Goal: Task Accomplishment & Management: Manage account settings

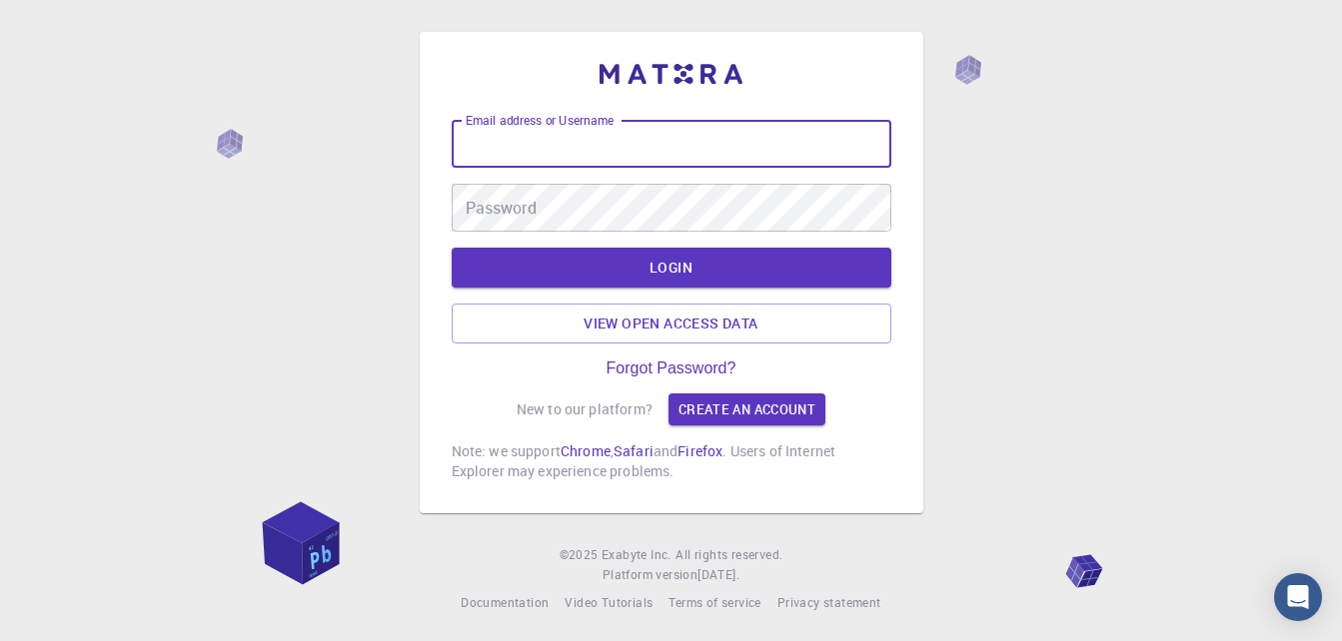
drag, startPoint x: 605, startPoint y: 151, endPoint x: 616, endPoint y: 158, distance: 13.0
click at [605, 151] on input "Email address or Username" at bounding box center [672, 144] width 440 height 48
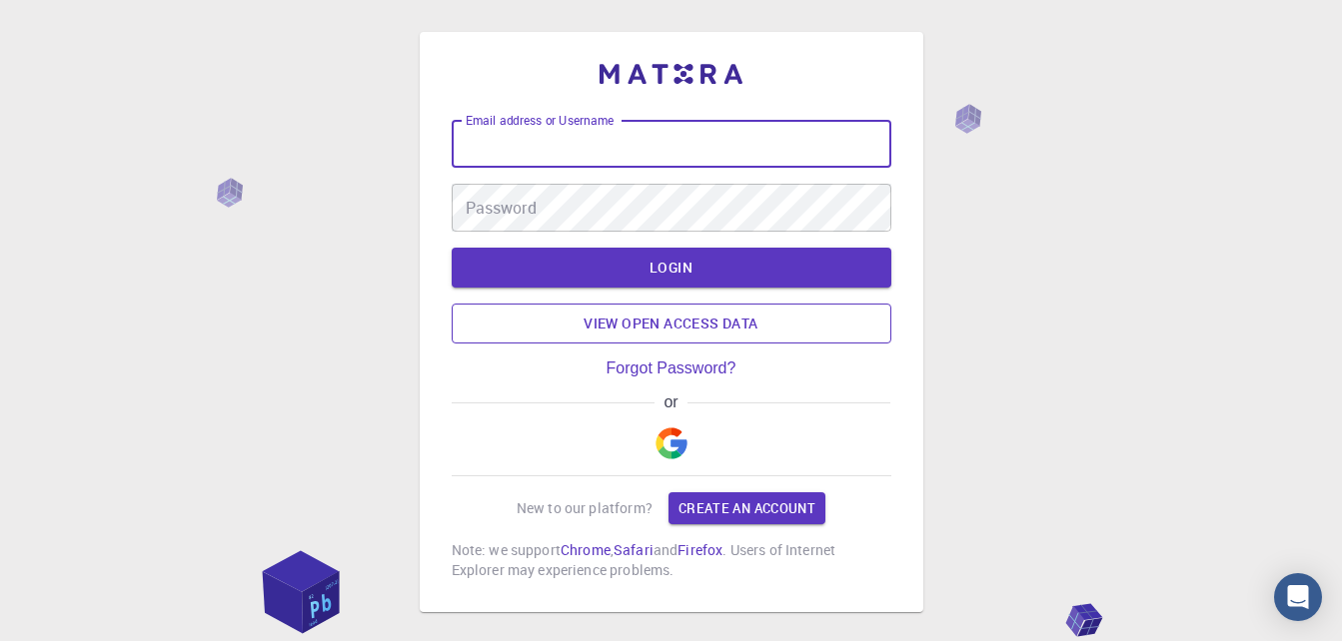
type input "[EMAIL_ADDRESS][DOMAIN_NAME]"
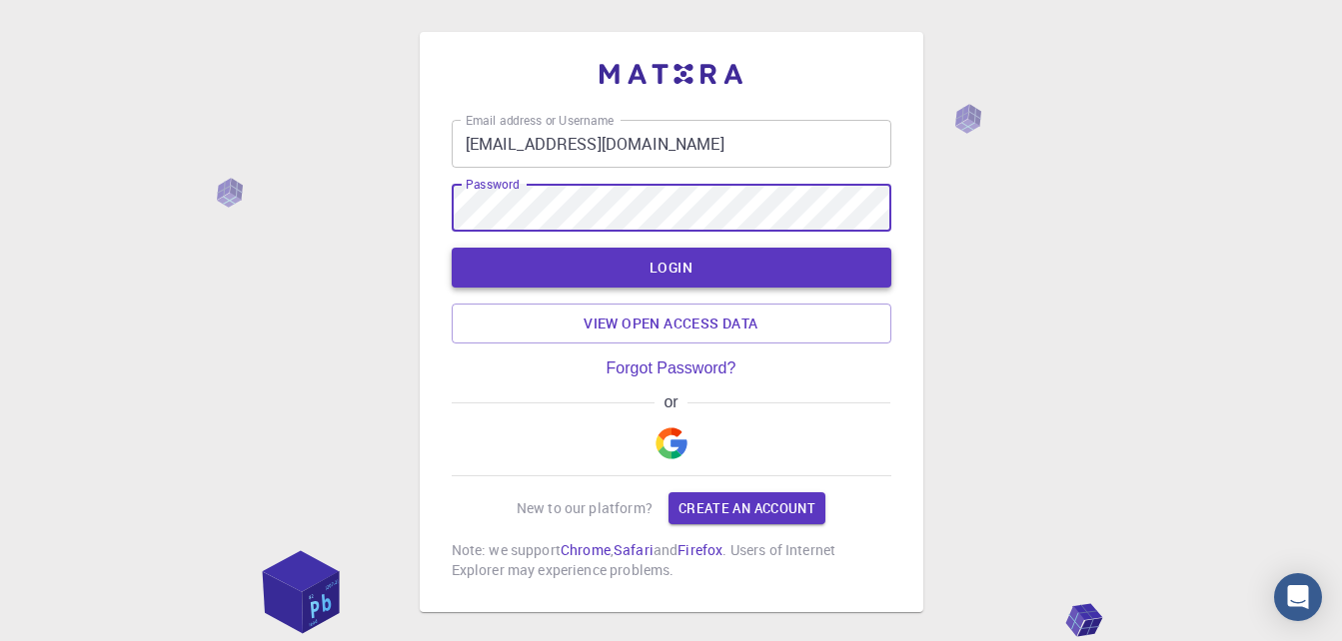
click at [648, 274] on button "LOGIN" at bounding box center [672, 268] width 440 height 40
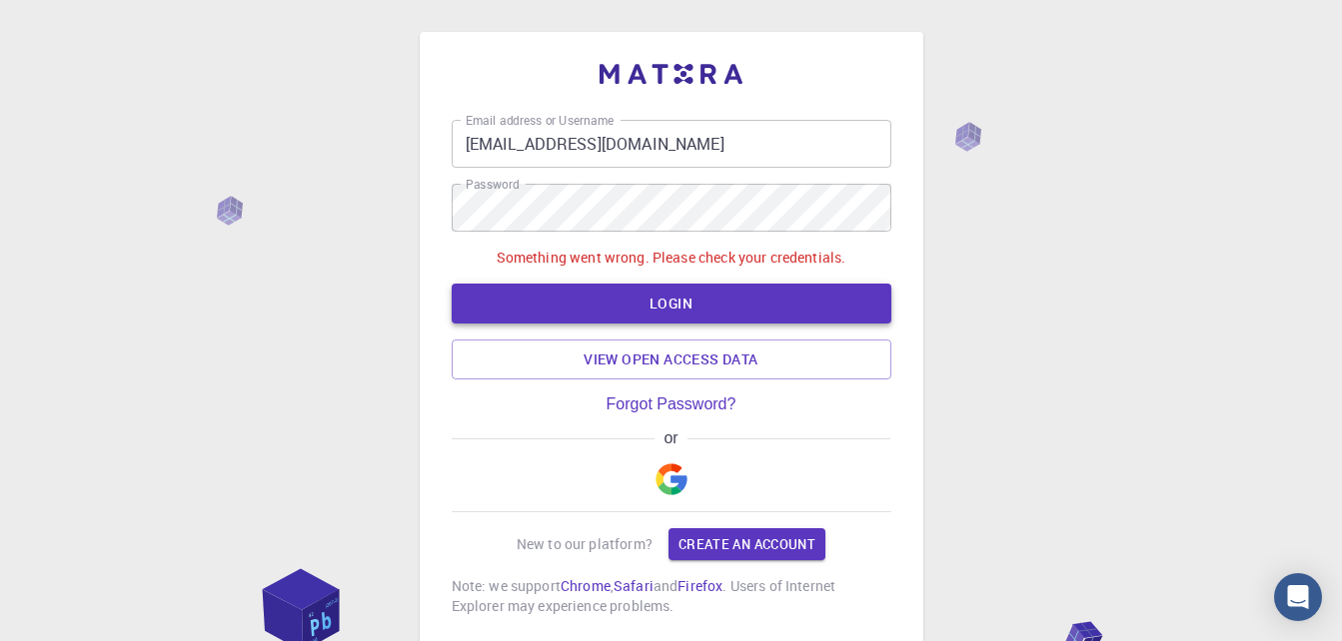
click at [669, 304] on button "LOGIN" at bounding box center [672, 304] width 440 height 40
click at [674, 311] on button "LOGIN" at bounding box center [672, 304] width 440 height 40
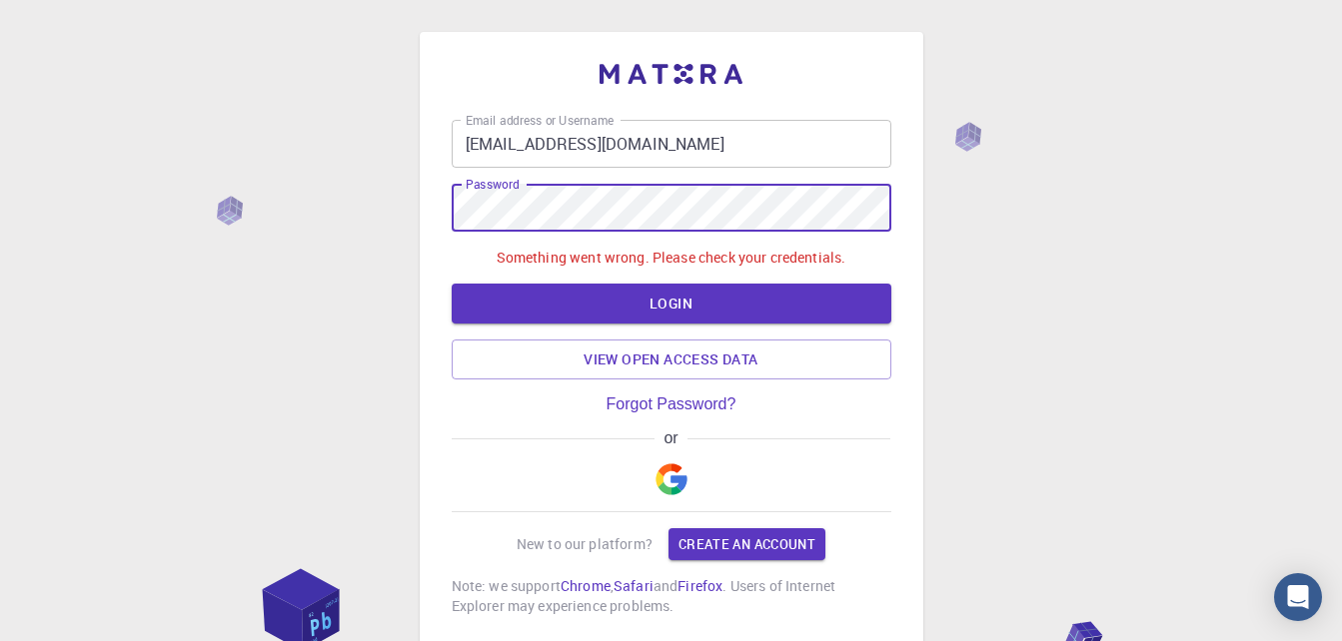
click at [233, 176] on div "Email address or Username [EMAIL_ADDRESS][DOMAIN_NAME] Email address or Usernam…" at bounding box center [671, 390] width 1342 height 780
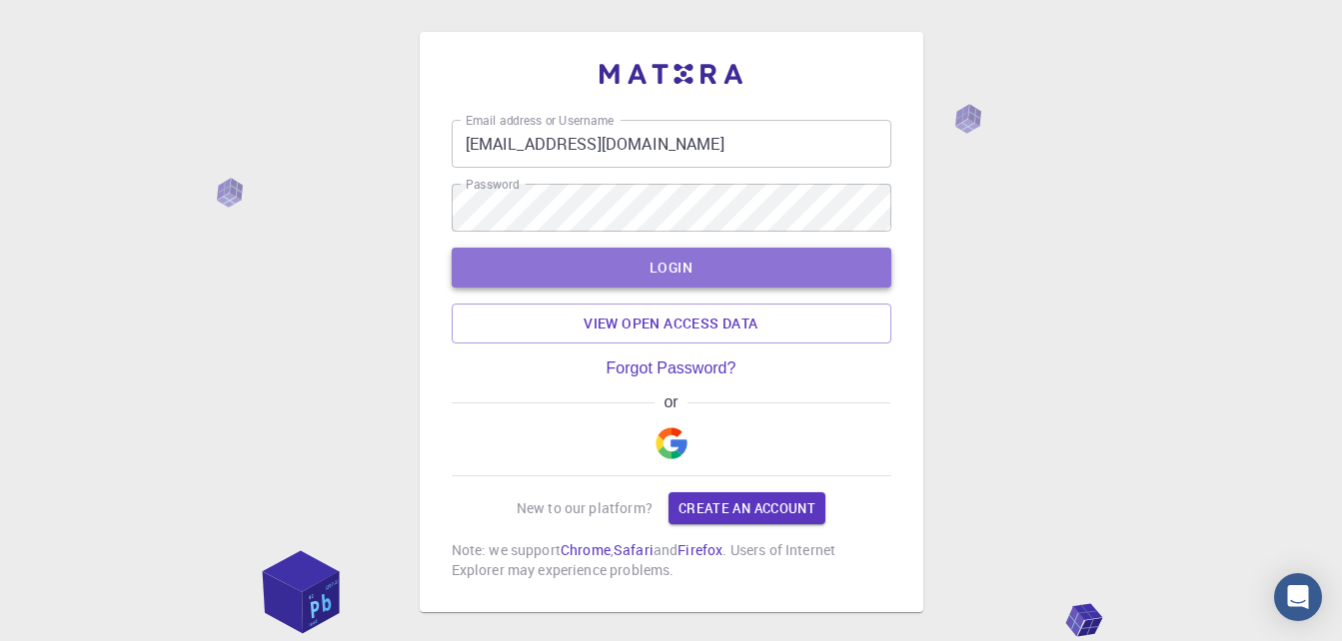
click at [581, 272] on button "LOGIN" at bounding box center [672, 268] width 440 height 40
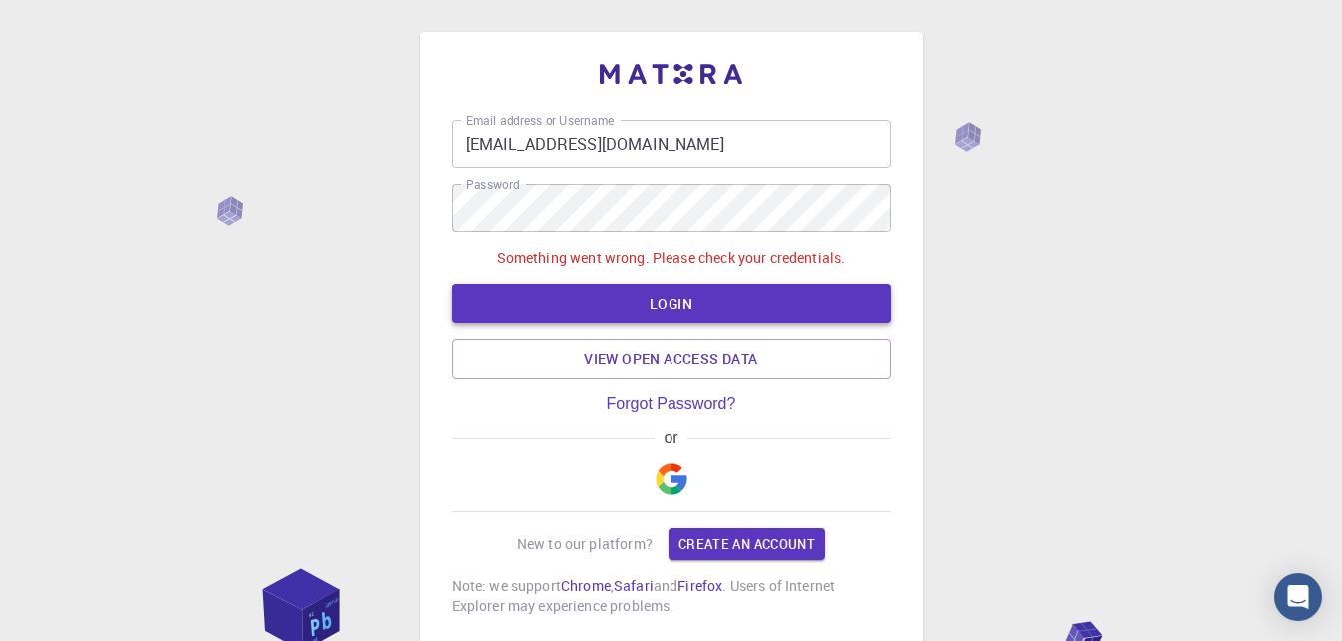
click at [573, 300] on button "LOGIN" at bounding box center [672, 304] width 440 height 40
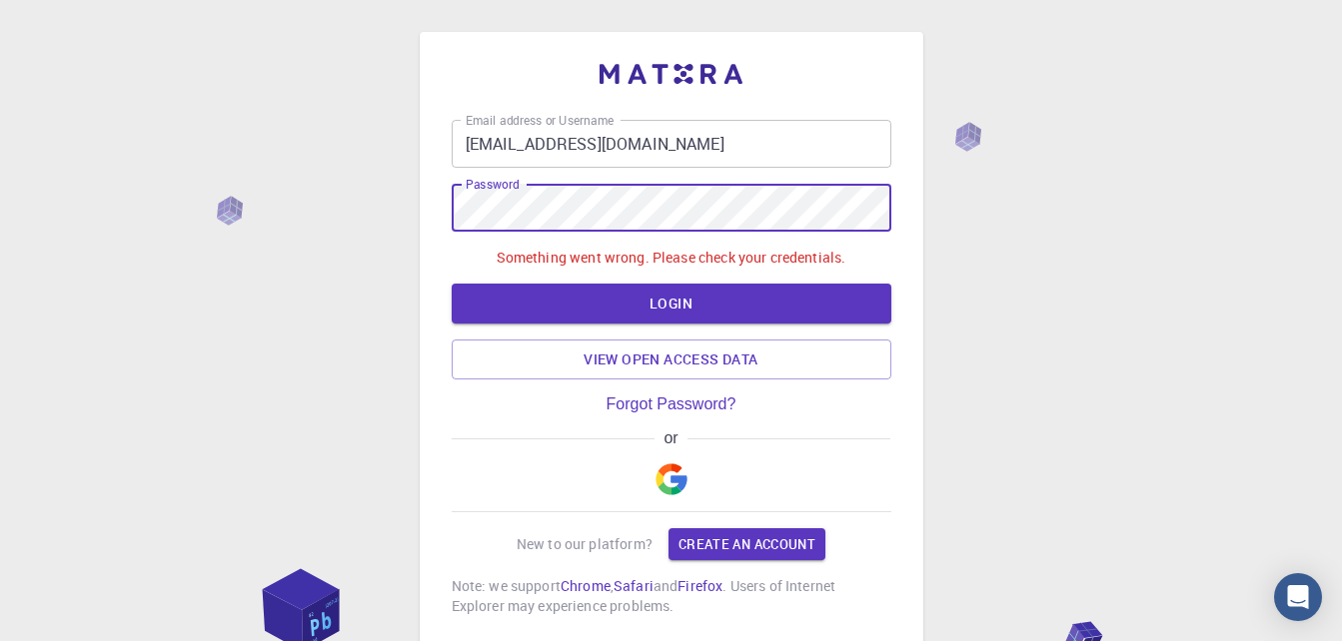
click at [333, 163] on div "Email address or Username [EMAIL_ADDRESS][DOMAIN_NAME] Email address or Usernam…" at bounding box center [671, 390] width 1342 height 780
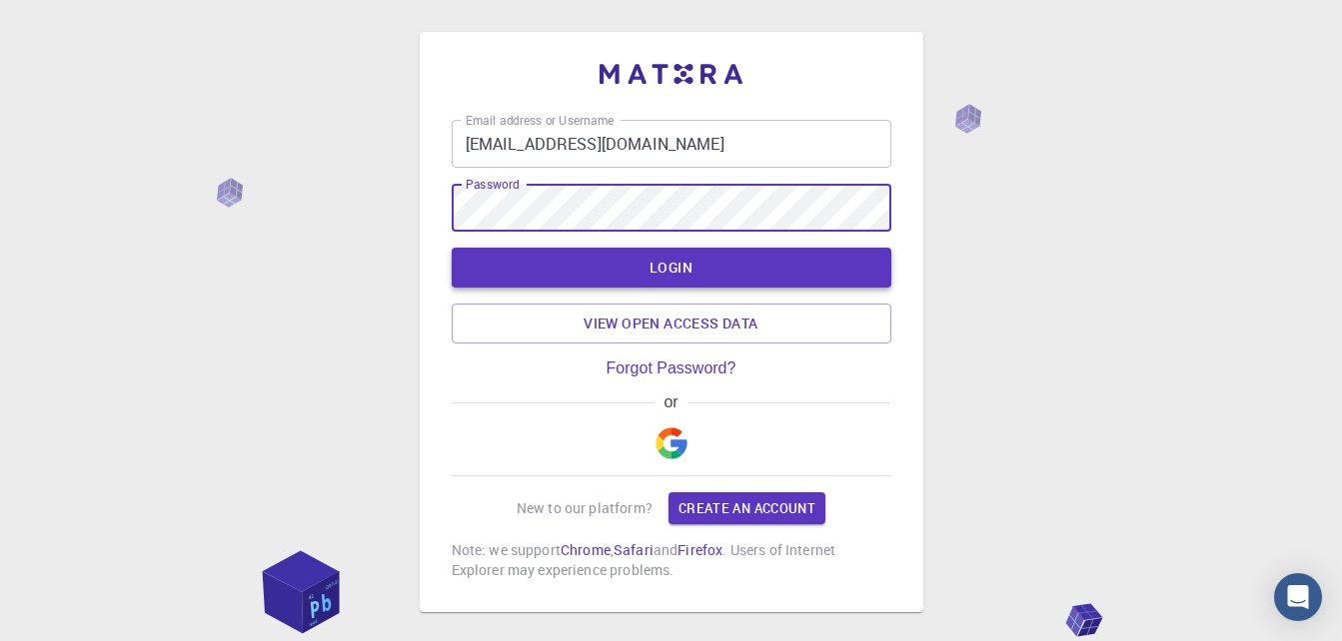
click at [616, 256] on button "LOGIN" at bounding box center [672, 268] width 440 height 40
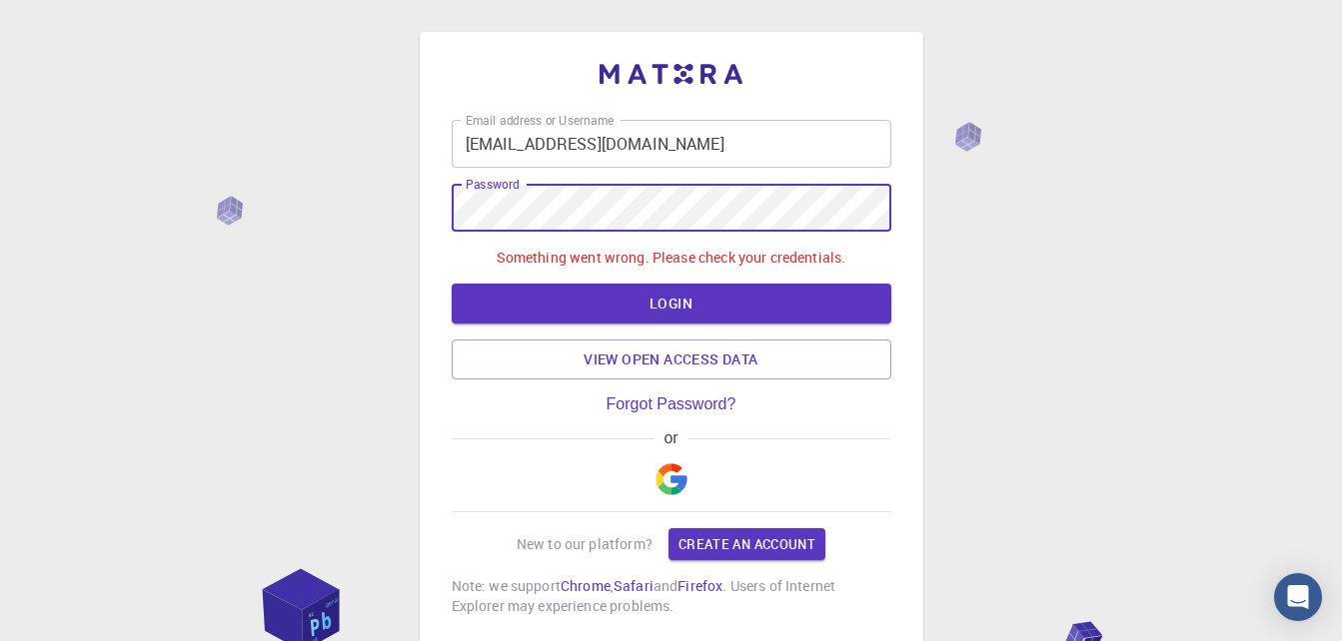
click at [435, 219] on div "Email address or Username [EMAIL_ADDRESS][DOMAIN_NAME] Email address or Usernam…" at bounding box center [671, 340] width 503 height 616
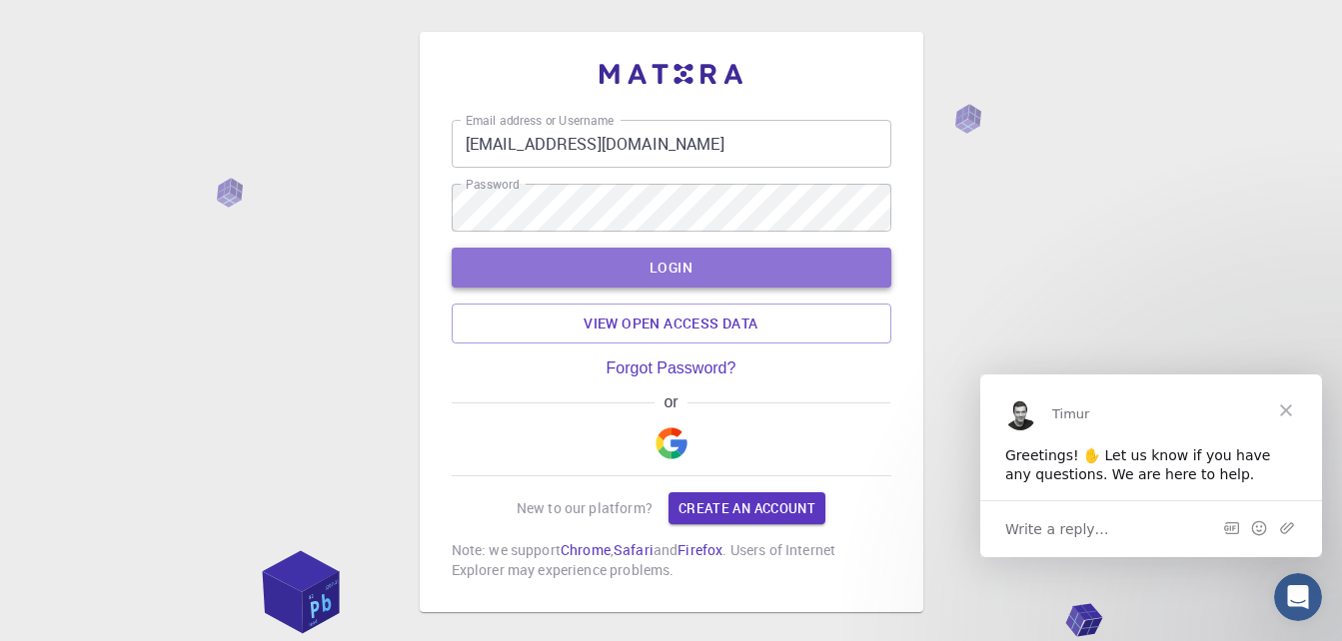
click at [744, 270] on button "LOGIN" at bounding box center [672, 268] width 440 height 40
click at [712, 269] on button "LOGIN" at bounding box center [672, 268] width 440 height 40
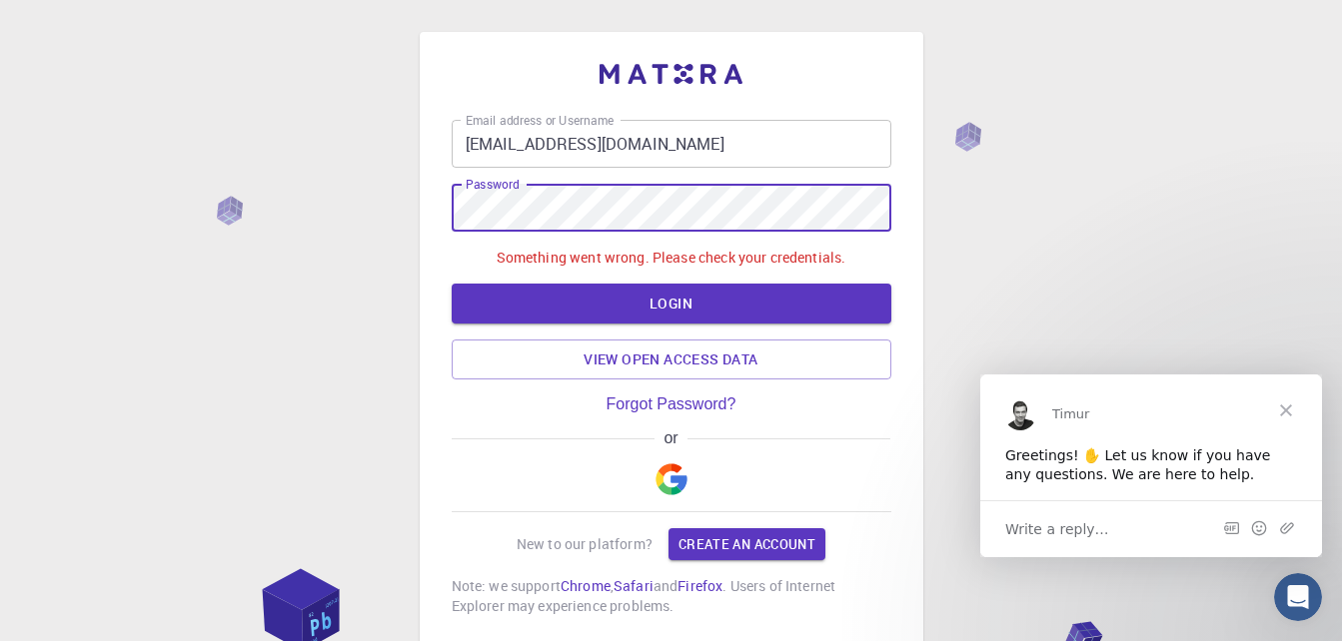
click at [338, 170] on div "Email address or Username [EMAIL_ADDRESS][DOMAIN_NAME] Email address or Usernam…" at bounding box center [671, 390] width 1342 height 780
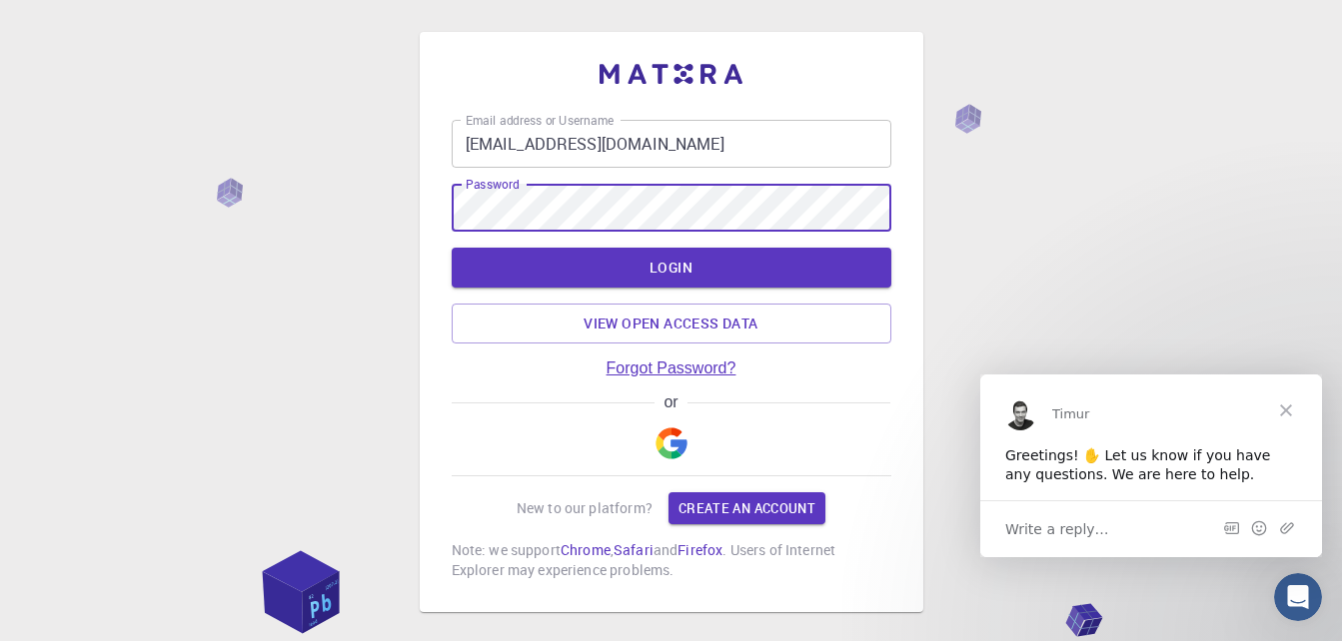
click at [705, 366] on link "Forgot Password?" at bounding box center [671, 369] width 130 height 18
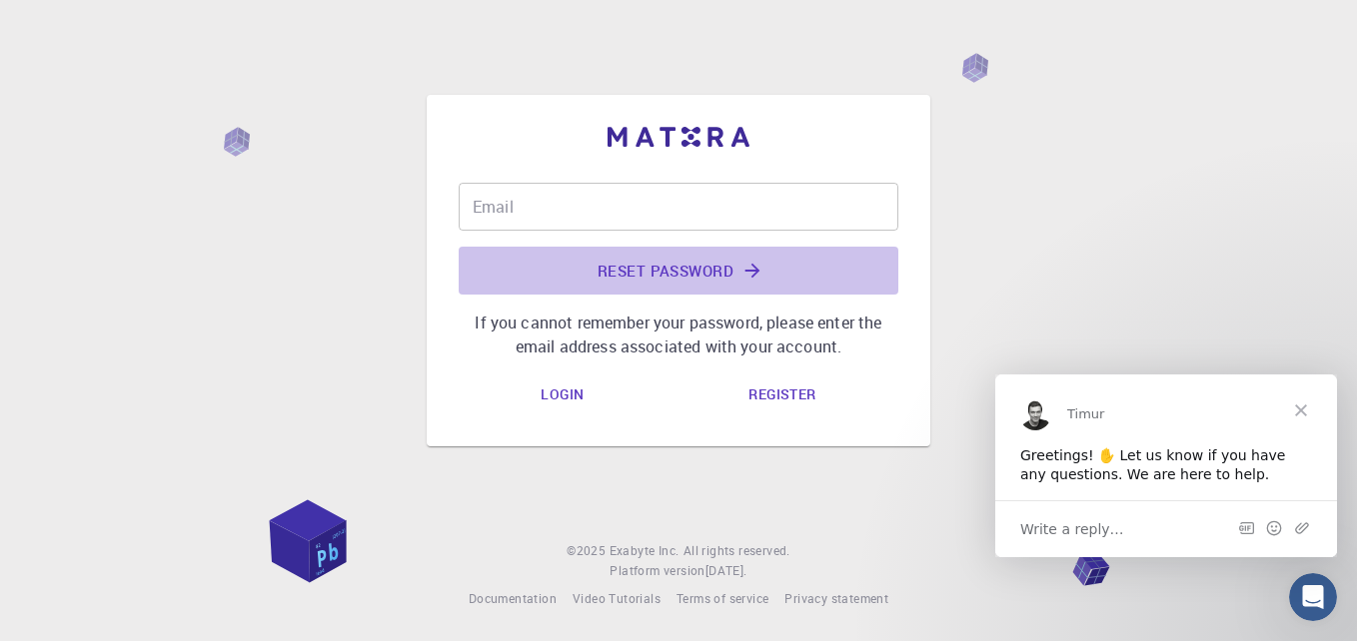
click at [682, 273] on button "Reset Password" at bounding box center [679, 271] width 440 height 48
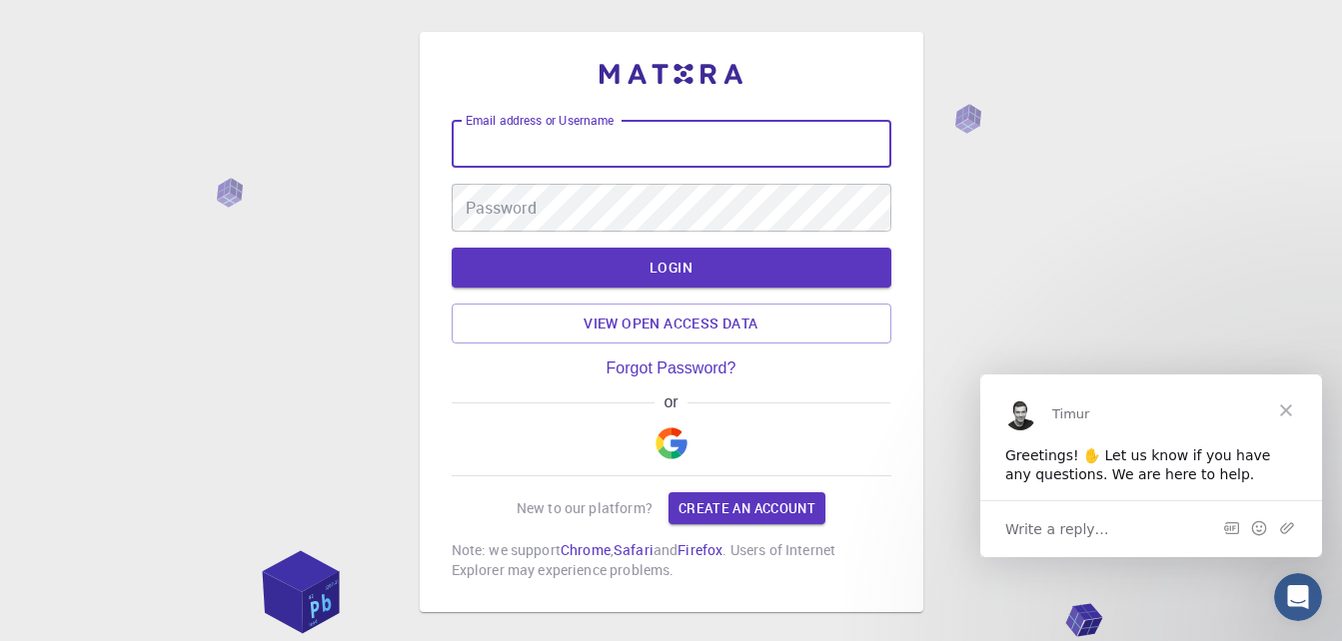
click at [559, 159] on input "Email address or Username" at bounding box center [672, 144] width 440 height 48
type input "[EMAIL_ADDRESS][DOMAIN_NAME]"
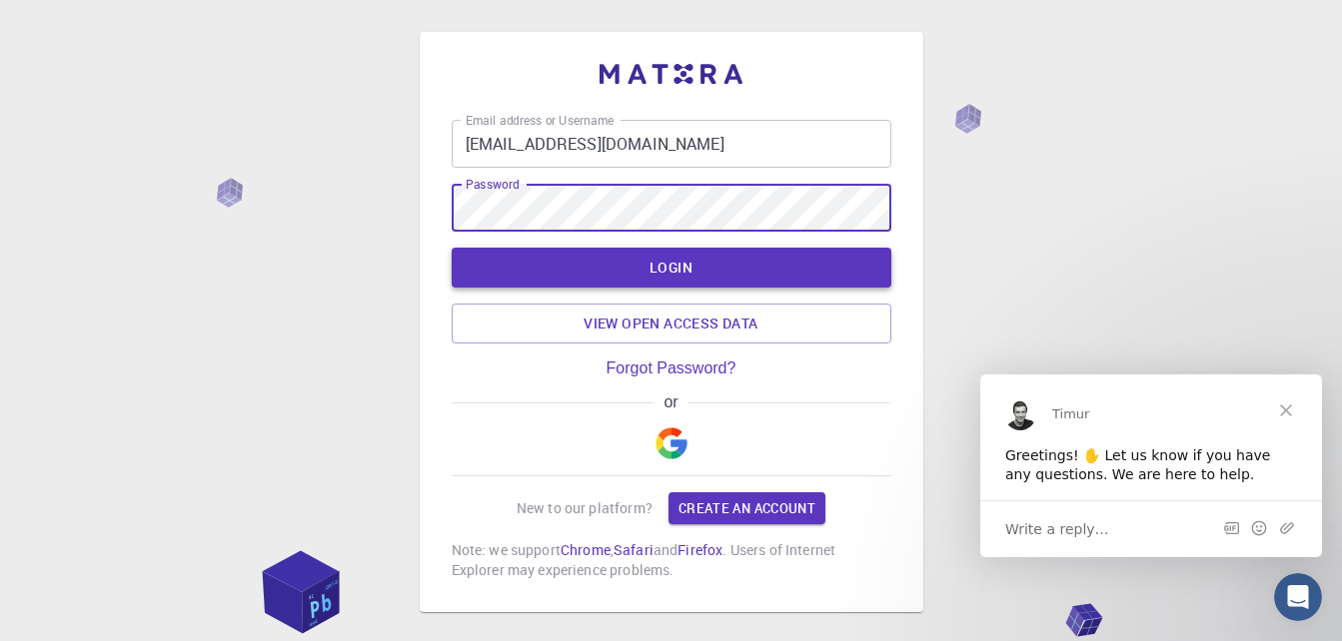
click at [610, 261] on button "LOGIN" at bounding box center [672, 268] width 440 height 40
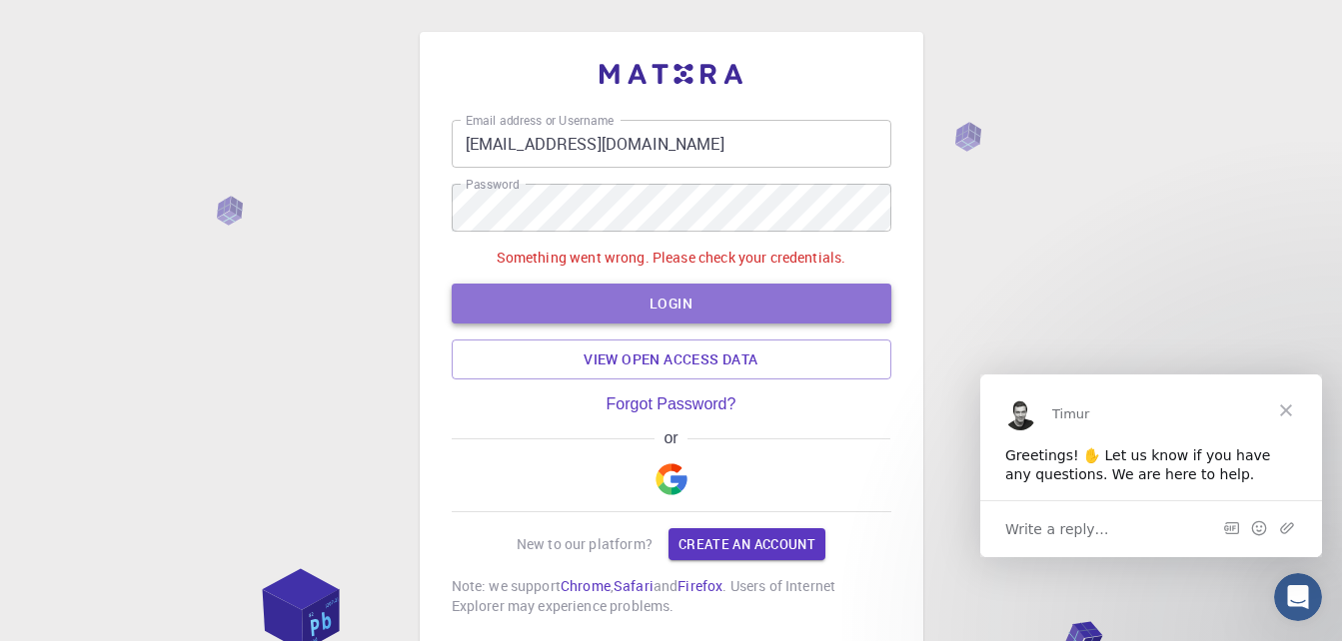
click at [646, 308] on button "LOGIN" at bounding box center [672, 304] width 440 height 40
click at [646, 305] on button "LOGIN" at bounding box center [672, 304] width 440 height 40
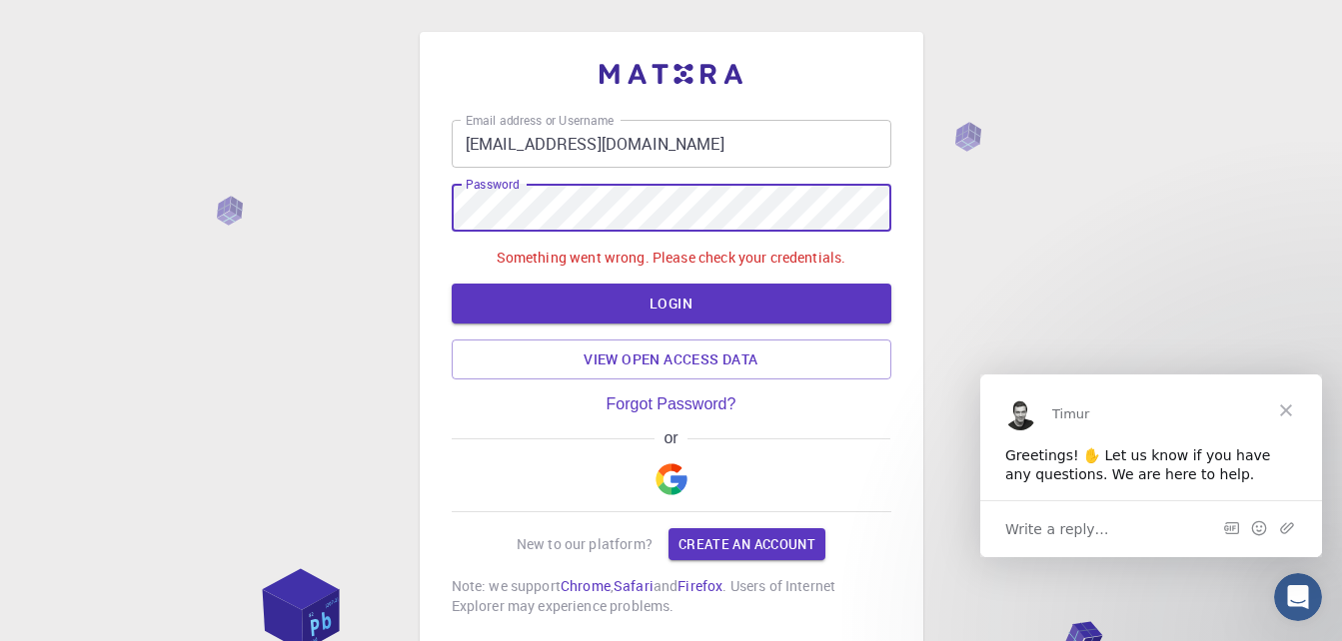
click at [412, 207] on div "Email address or Username [EMAIL_ADDRESS][DOMAIN_NAME] Email address or Usernam…" at bounding box center [671, 390] width 1342 height 780
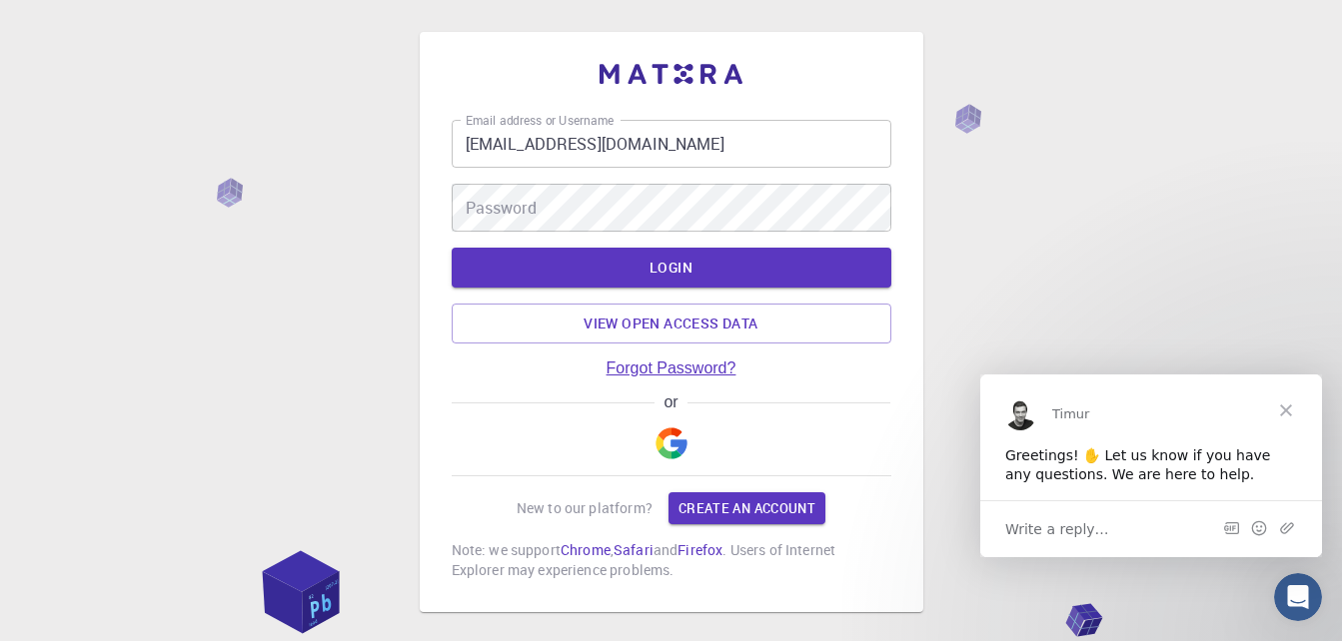
click at [702, 374] on link "Forgot Password?" at bounding box center [671, 369] width 130 height 18
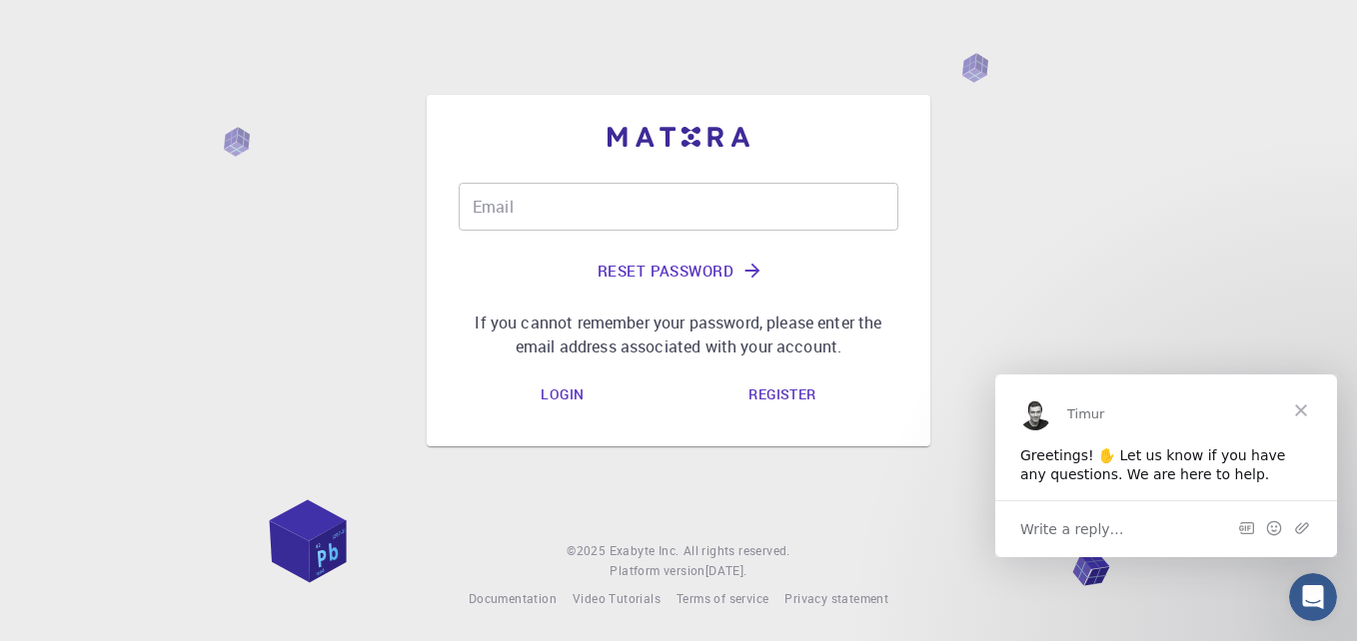
click at [639, 200] on input "Email" at bounding box center [679, 207] width 440 height 48
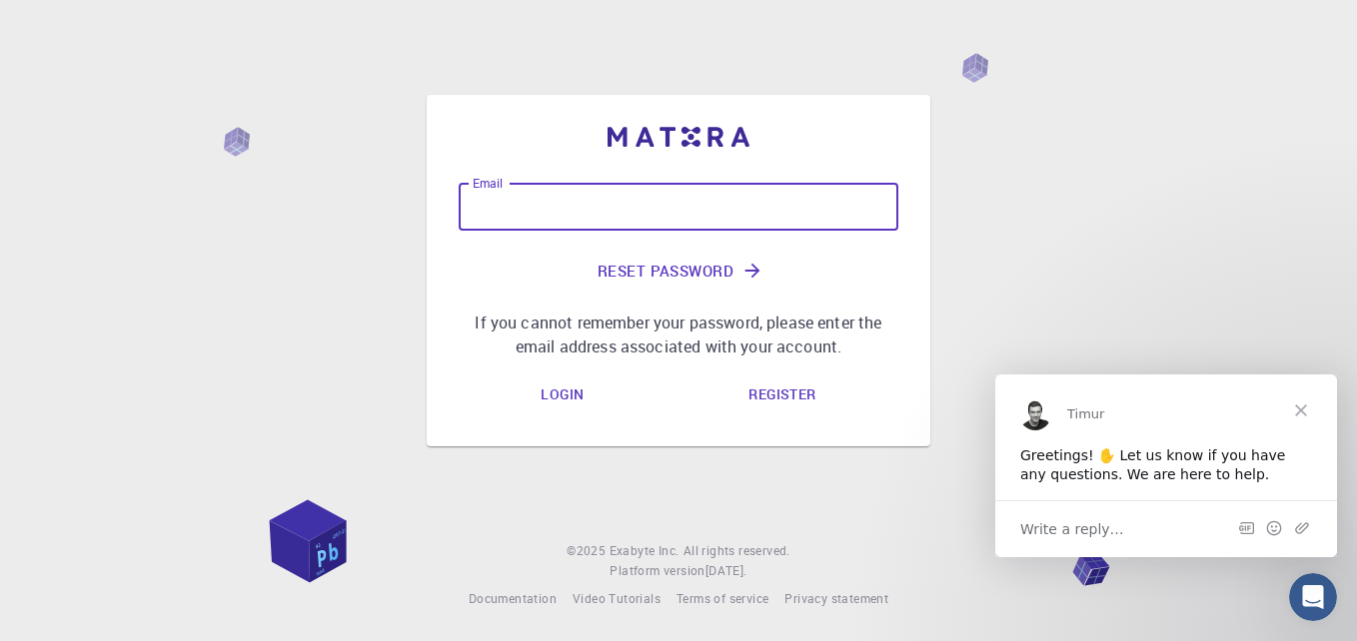
type input "[EMAIL_ADDRESS][DOMAIN_NAME]"
click at [648, 275] on button "Reset Password" at bounding box center [679, 271] width 440 height 48
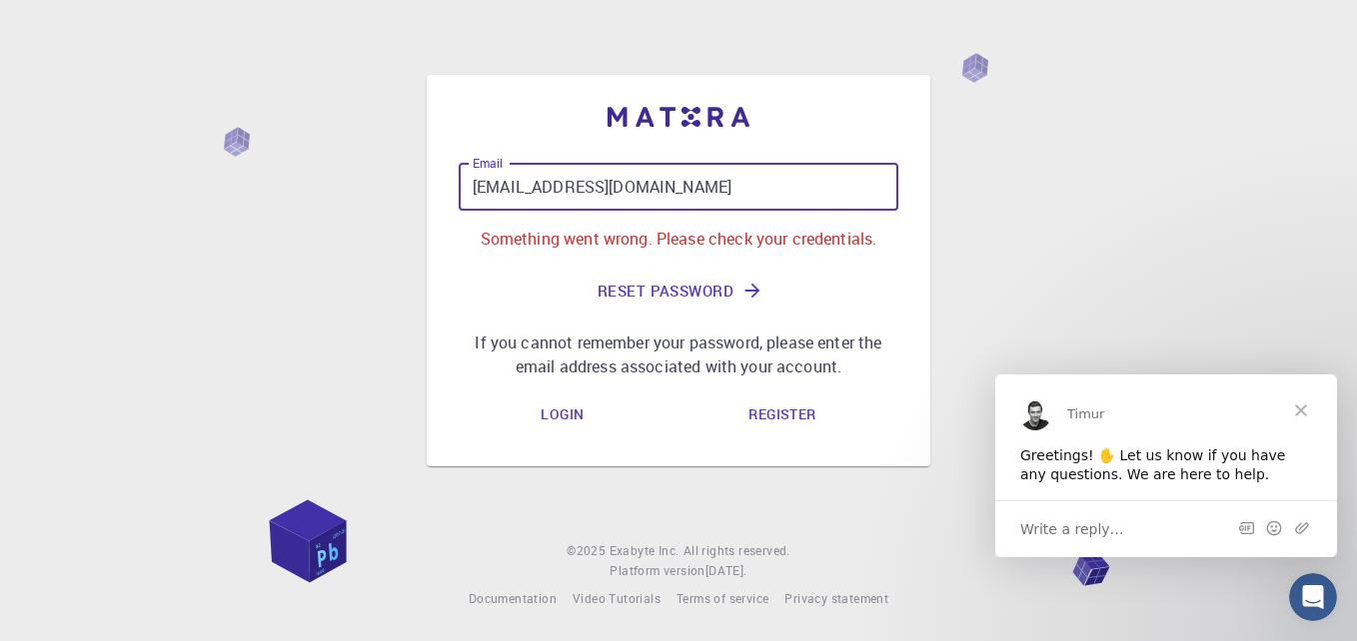
drag, startPoint x: 675, startPoint y: 194, endPoint x: 341, endPoint y: 129, distance: 340.9
click at [341, 129] on div "Email [EMAIL_ADDRESS][DOMAIN_NAME] Email Something went wrong. Please check you…" at bounding box center [678, 320] width 1357 height 641
click at [509, 178] on input "Email" at bounding box center [679, 187] width 440 height 48
type input "[EMAIL_ADDRESS][DOMAIN_NAME]"
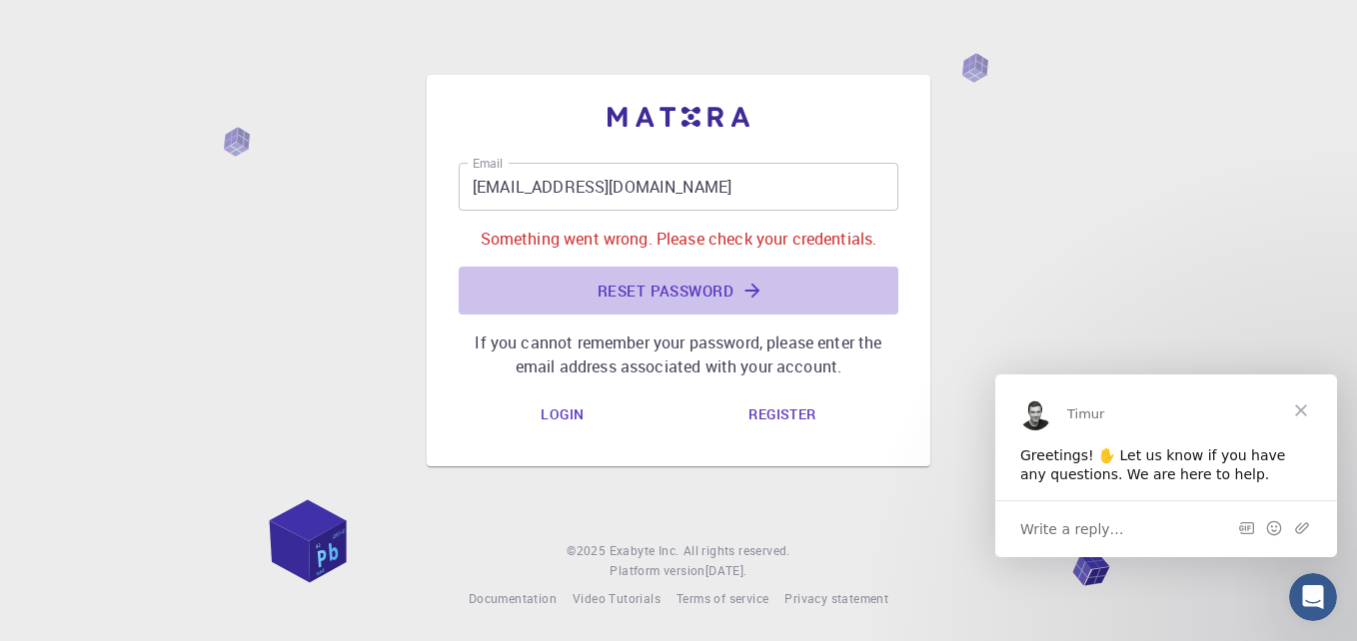
click at [628, 293] on button "Reset Password" at bounding box center [679, 291] width 440 height 48
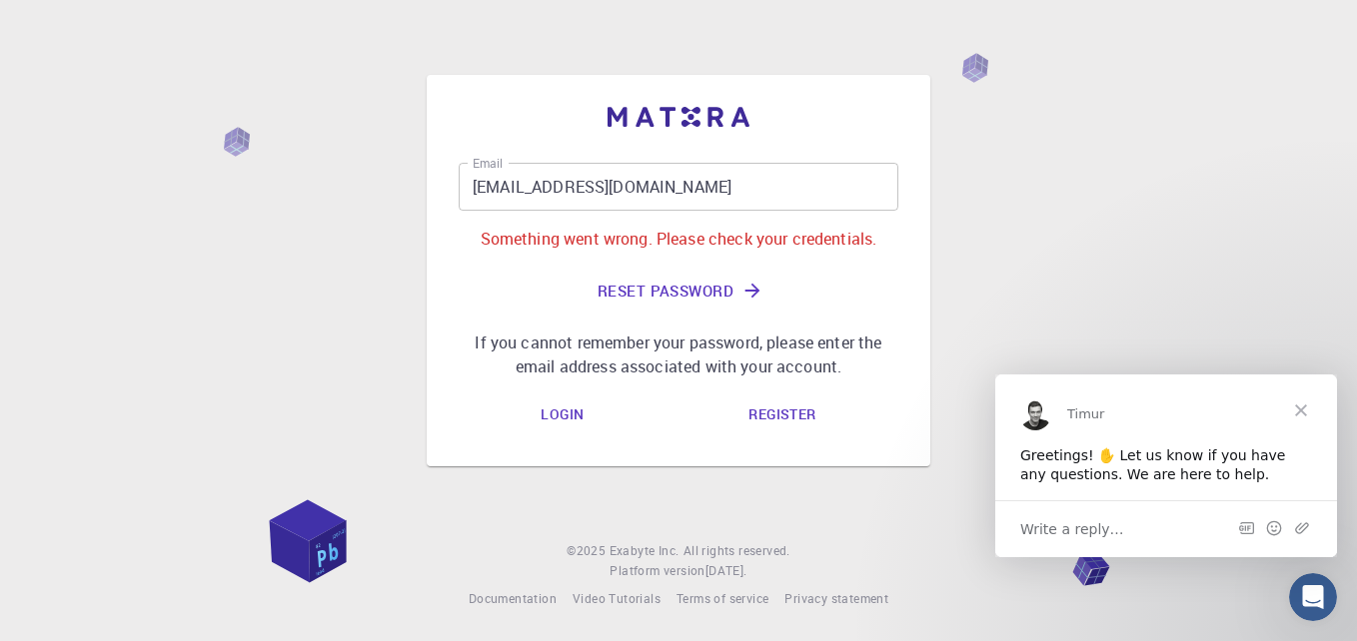
click at [628, 293] on button "Reset Password" at bounding box center [679, 291] width 440 height 48
click at [754, 282] on icon "submit" at bounding box center [752, 291] width 22 height 22
click at [753, 282] on icon "submit" at bounding box center [752, 291] width 22 height 22
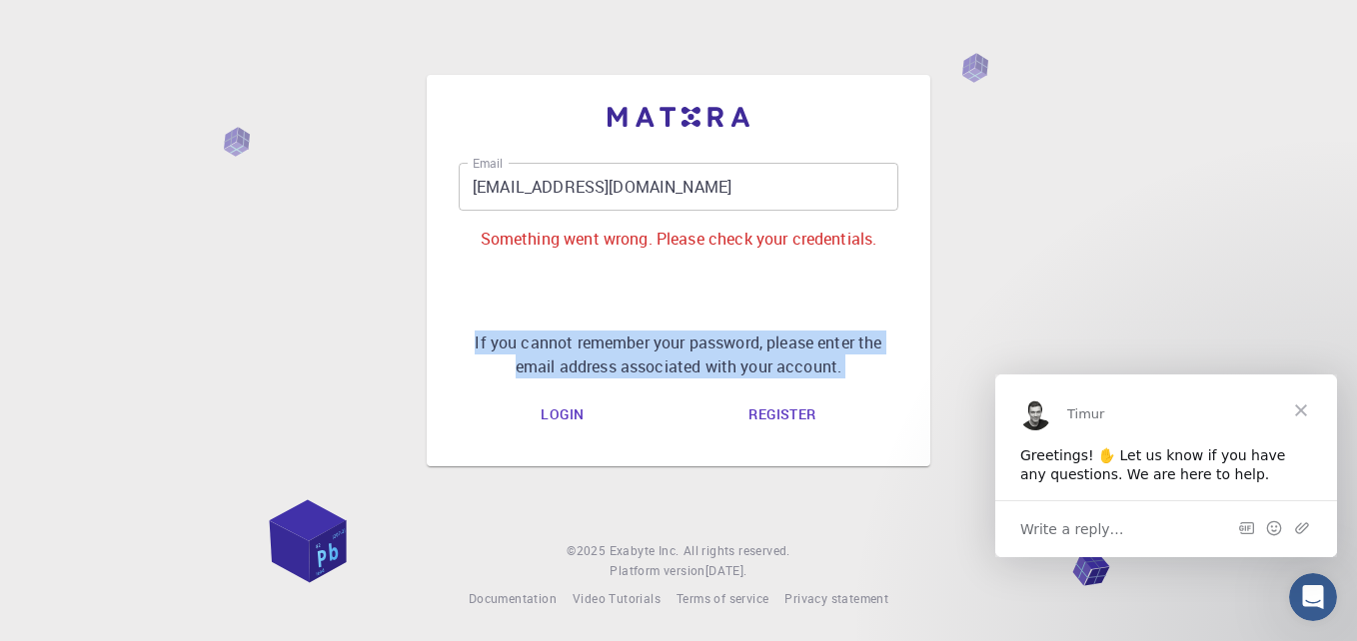
click at [753, 282] on div "Email [EMAIL_ADDRESS][DOMAIN_NAME] Email Something went wrong. Please check you…" at bounding box center [679, 271] width 440 height 216
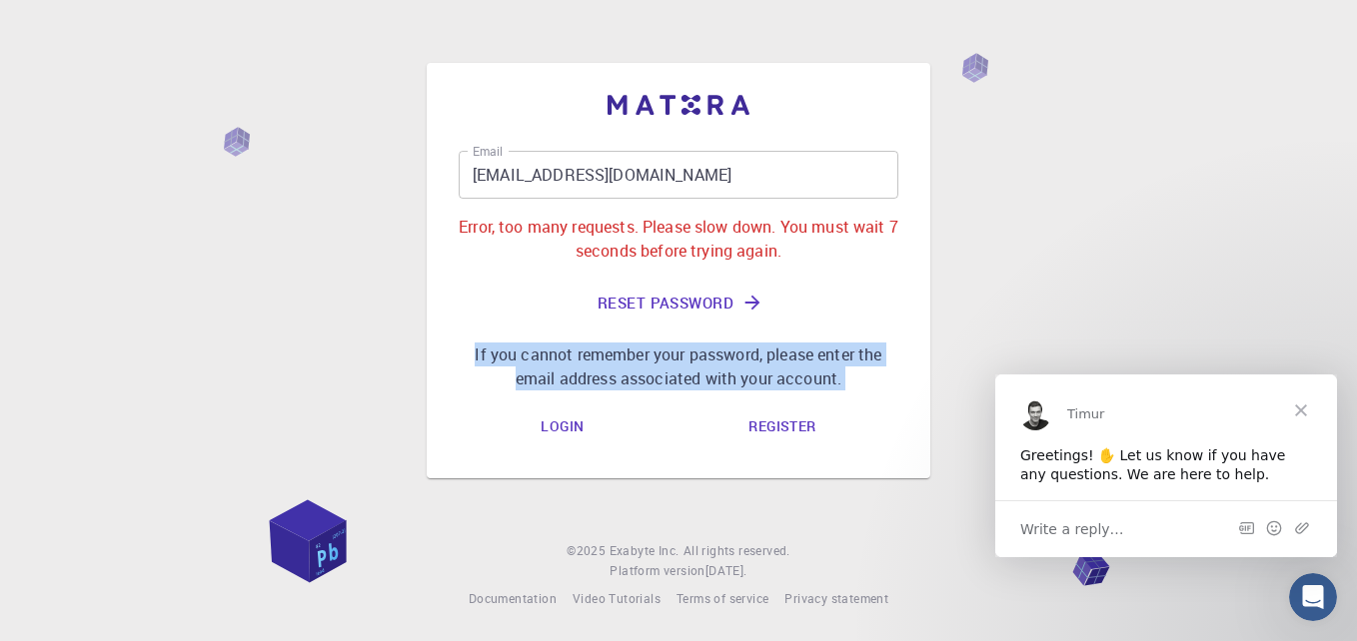
click at [753, 282] on button "Reset Password" at bounding box center [679, 303] width 440 height 48
